Goal: Task Accomplishment & Management: Use online tool/utility

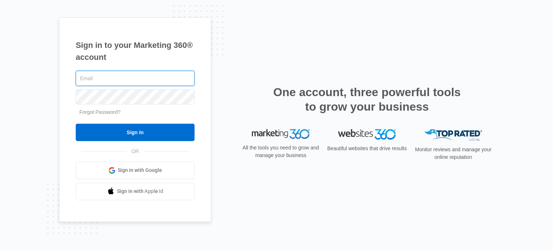
type input "[EMAIL_ADDRESS][DOMAIN_NAME]"
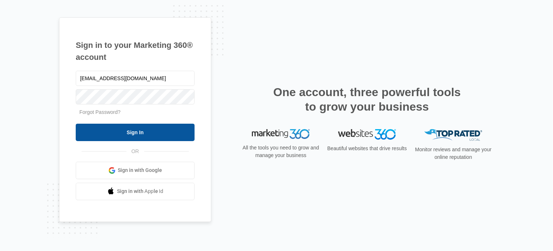
click at [129, 131] on input "Sign In" at bounding box center [135, 131] width 119 height 17
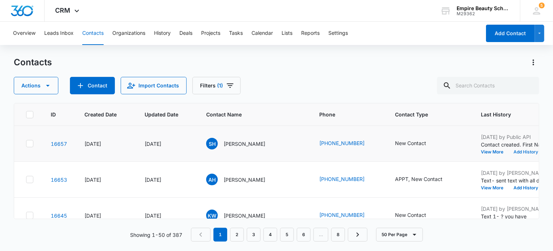
click at [508, 150] on button "Add History" at bounding box center [525, 152] width 35 height 4
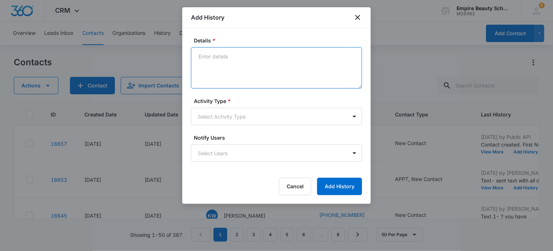
click at [214, 59] on textarea "Details *" at bounding box center [276, 67] width 171 height 41
type textarea "Call 1- LM w/CI"
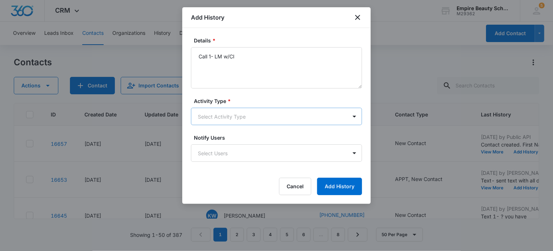
click at [234, 113] on body "CRM Apps Forms CRM Email Shop Payments POS Files Brand Settings Empire Beauty S…" at bounding box center [276, 125] width 553 height 251
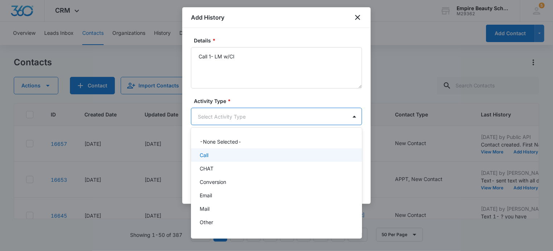
click at [227, 151] on div "Call" at bounding box center [276, 155] width 152 height 8
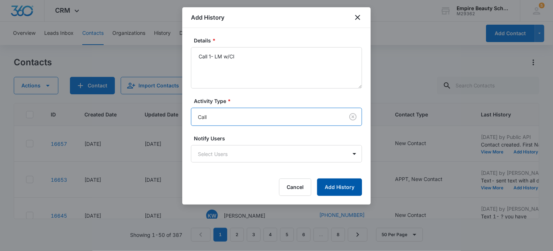
click at [348, 183] on button "Add History" at bounding box center [339, 186] width 45 height 17
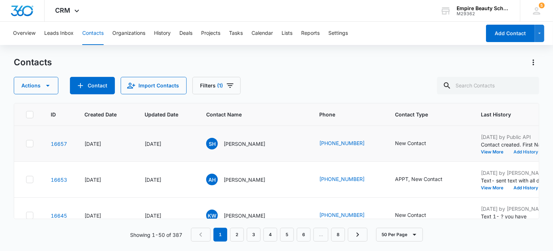
click at [516, 152] on button "Add History" at bounding box center [525, 152] width 35 height 4
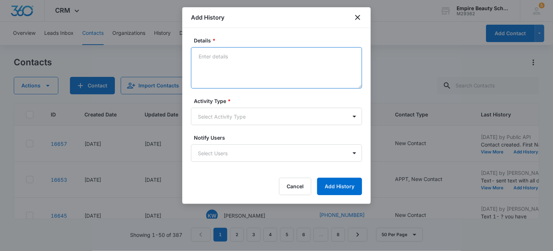
click at [221, 53] on textarea "Details *" at bounding box center [276, 67] width 171 height 41
type textarea "Text 1- ? you have"
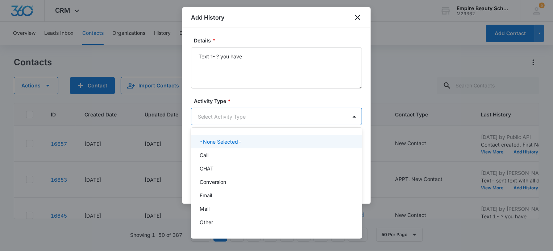
click at [236, 114] on body "CRM Apps Forms CRM Email Shop Payments POS Files Brand Settings Empire Beauty S…" at bounding box center [276, 125] width 553 height 251
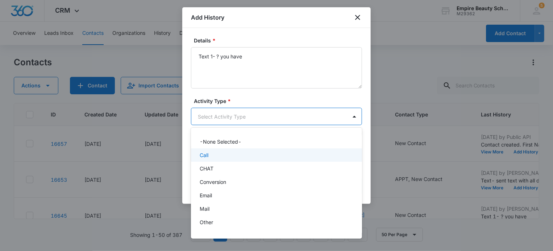
scroll to position [38, 0]
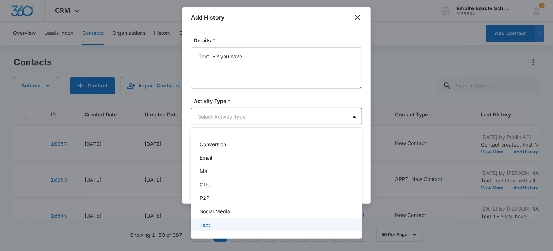
click at [219, 222] on div "Text" at bounding box center [276, 225] width 152 height 8
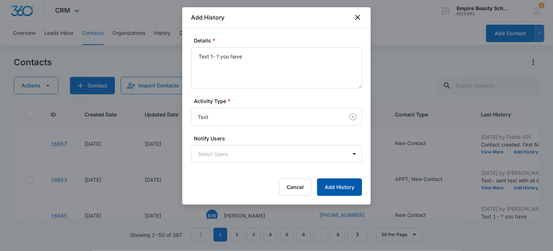
click at [349, 191] on button "Add History" at bounding box center [339, 186] width 45 height 17
